Goal: Information Seeking & Learning: Understand process/instructions

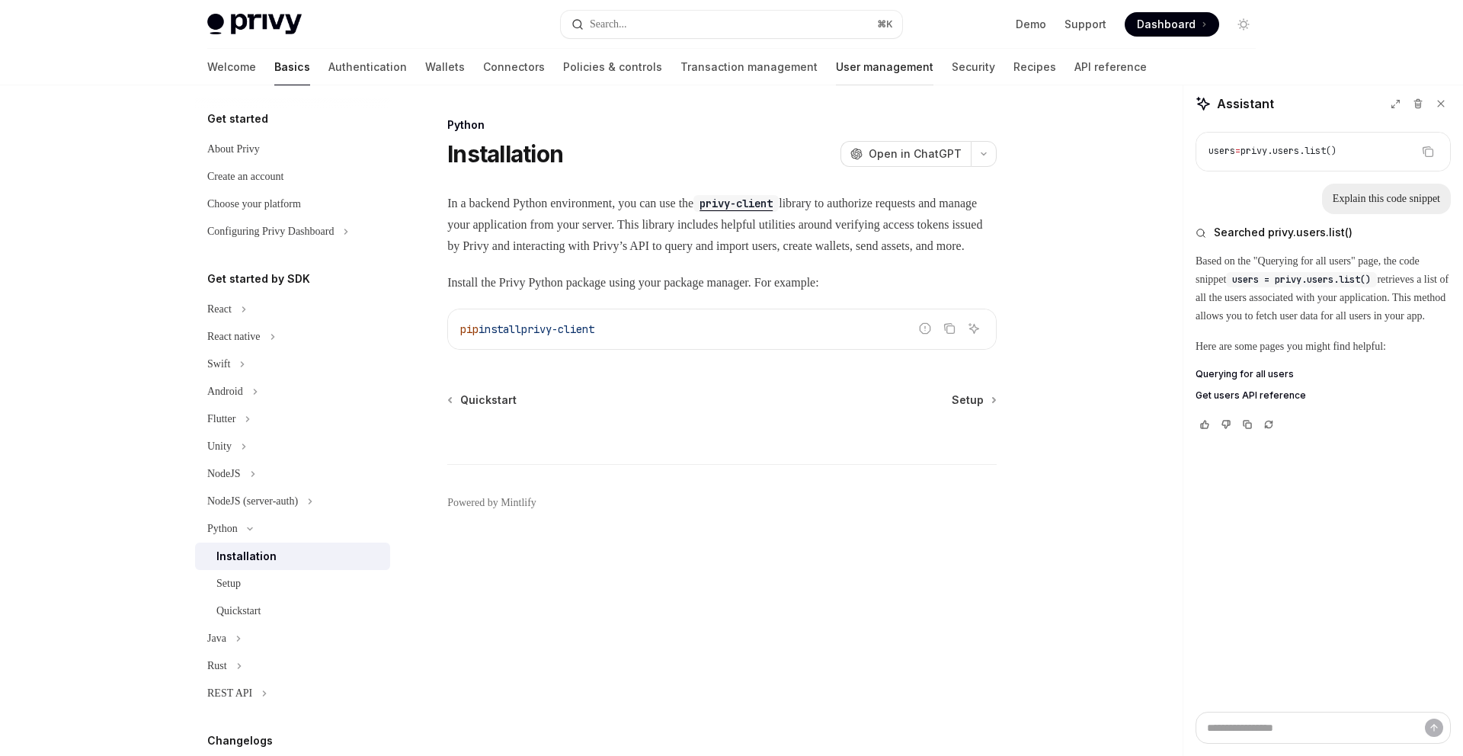
click at [836, 65] on link "User management" at bounding box center [885, 67] width 98 height 37
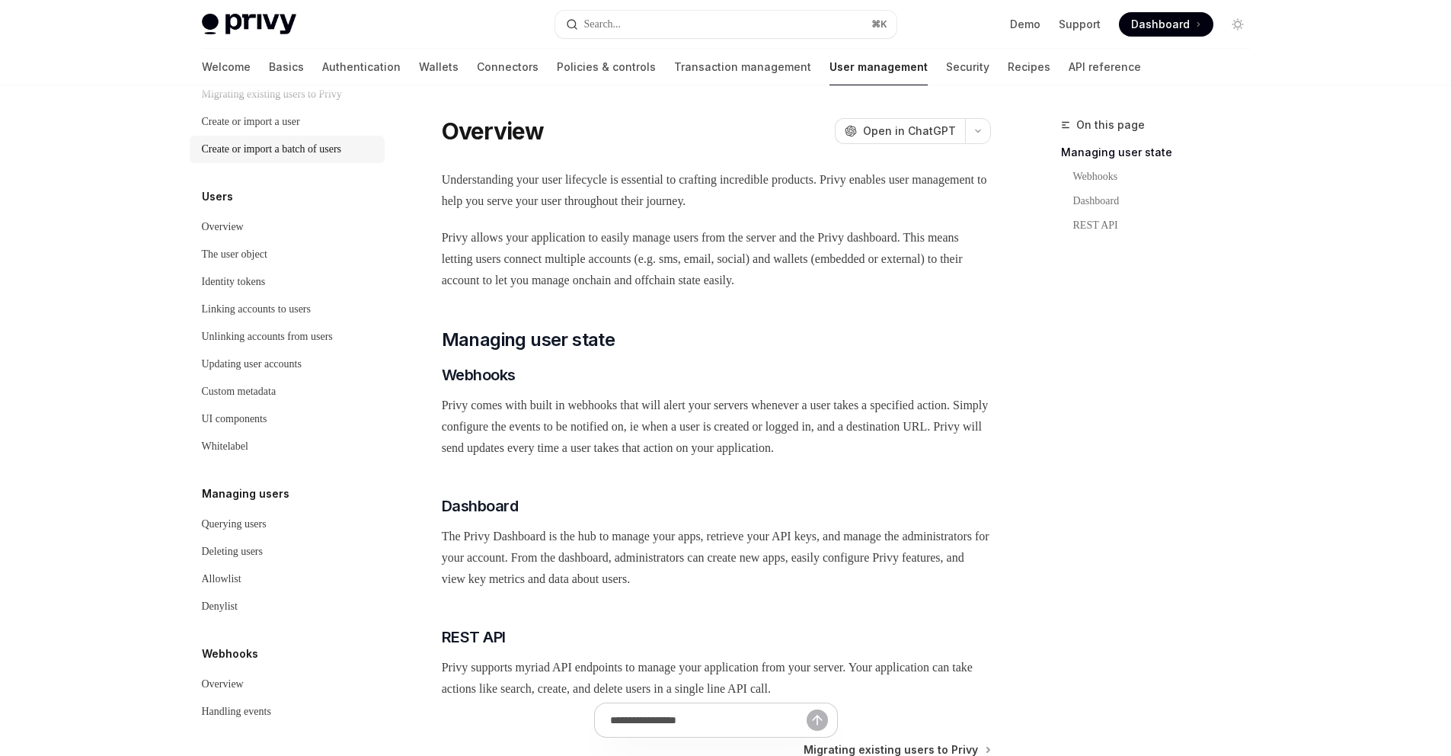
scroll to position [125, 0]
click at [419, 72] on link "Wallets" at bounding box center [439, 67] width 40 height 37
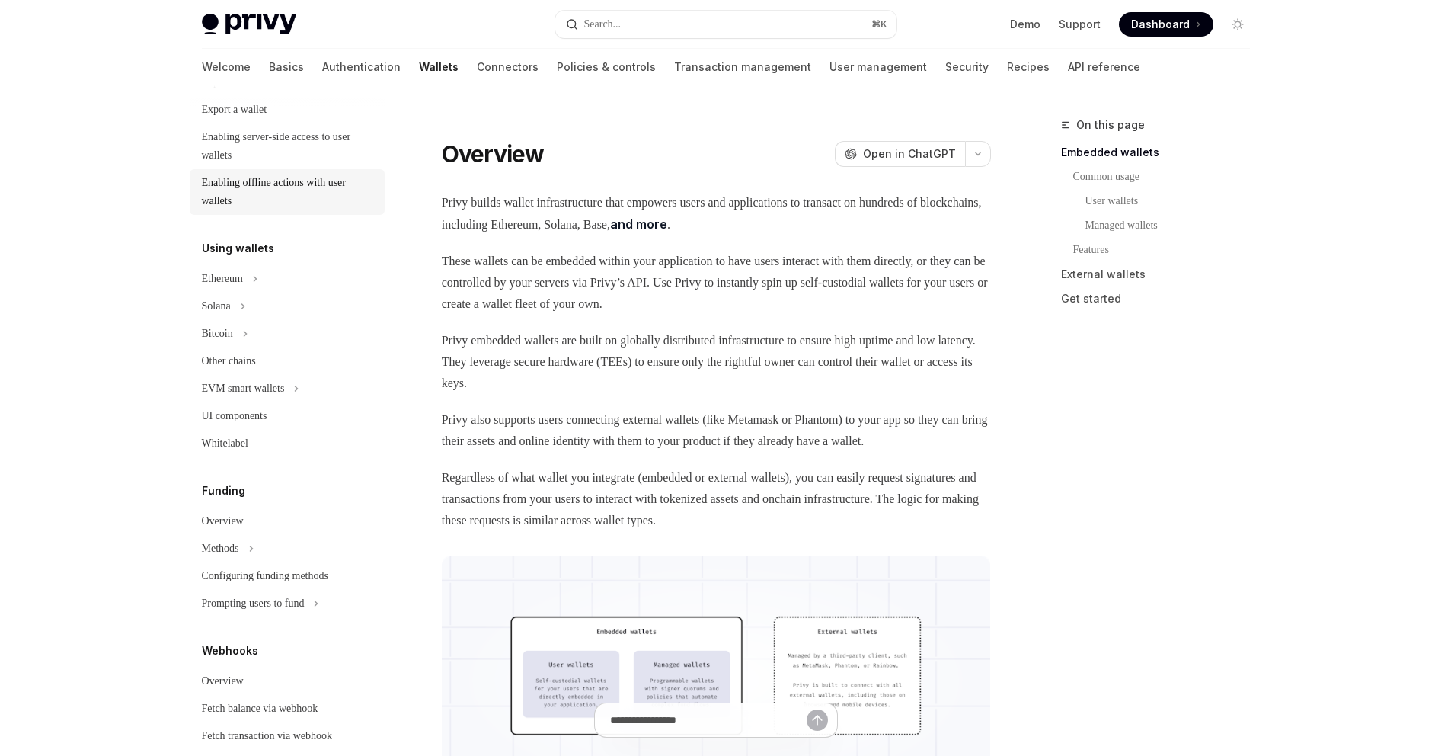
scroll to position [254, 0]
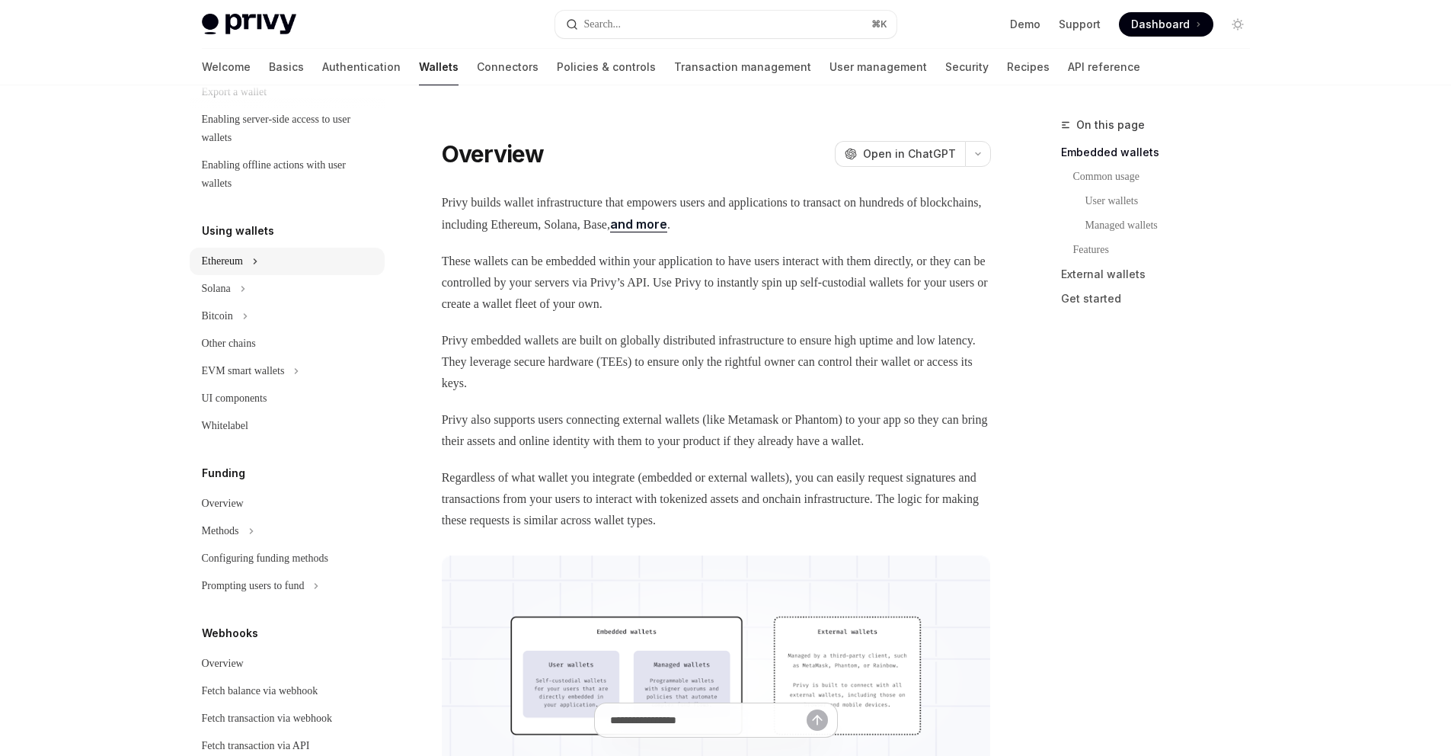
click at [302, 258] on button "Ethereum" at bounding box center [287, 261] width 195 height 27
type textarea "*"
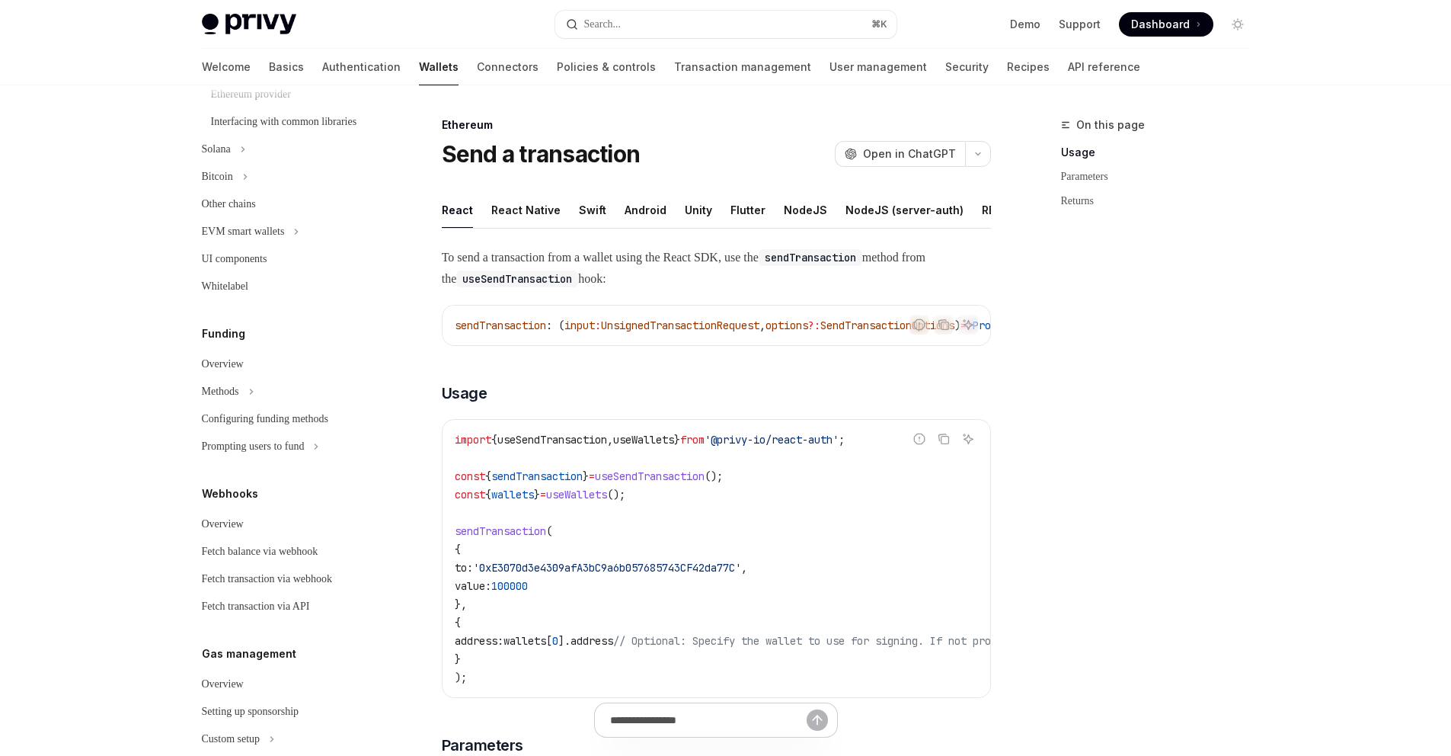
scroll to position [818, 0]
